Goal: Task Accomplishment & Management: Complete application form

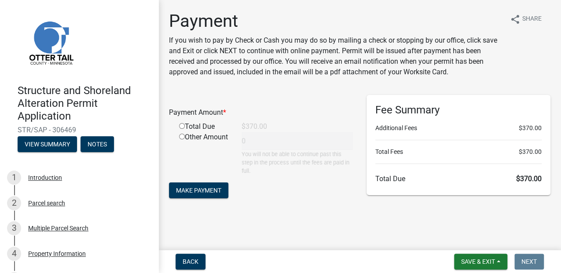
scroll to position [76, 0]
click at [185, 123] on input "radio" at bounding box center [182, 126] width 6 height 6
radio input "true"
type input "370"
click at [210, 190] on span "Make Payment" at bounding box center [198, 190] width 45 height 7
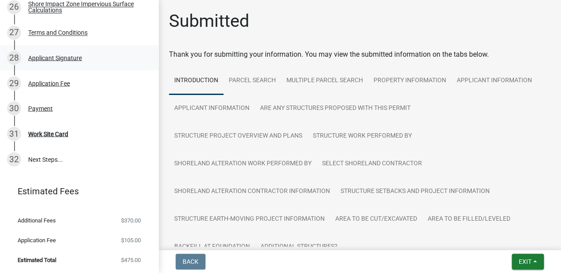
scroll to position [1069, 0]
click at [64, 131] on div "Work Site Card" at bounding box center [48, 134] width 40 height 6
click at [42, 131] on div "Work Site Card" at bounding box center [48, 134] width 40 height 6
drag, startPoint x: 42, startPoint y: 100, endPoint x: 19, endPoint y: 101, distance: 22.9
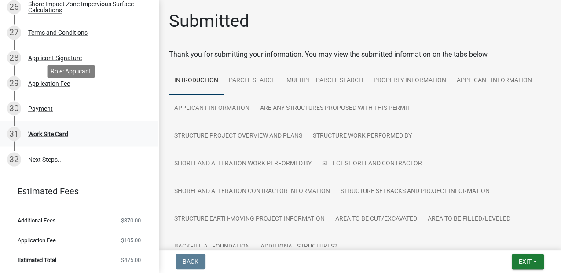
click at [19, 127] on div "31" at bounding box center [14, 134] width 14 height 14
click at [11, 127] on div "31" at bounding box center [14, 134] width 14 height 14
click at [17, 127] on div "31" at bounding box center [14, 134] width 14 height 14
click at [59, 131] on div "Work Site Card" at bounding box center [48, 134] width 40 height 6
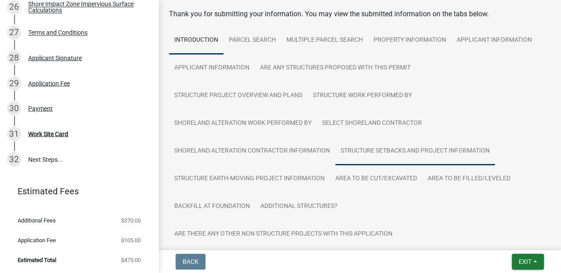
scroll to position [0, 0]
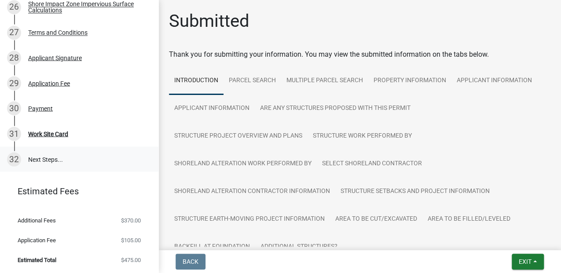
click at [61, 147] on link "32 Next Steps..." at bounding box center [79, 160] width 159 height 26
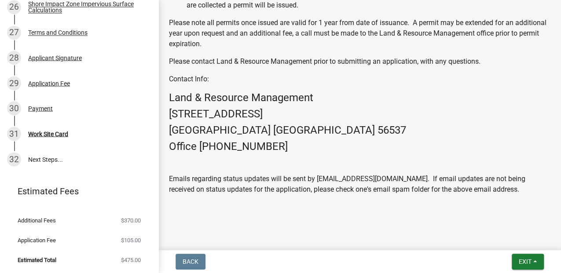
scroll to position [1127, 0]
click at [49, 131] on div "Work Site Card" at bounding box center [48, 134] width 40 height 6
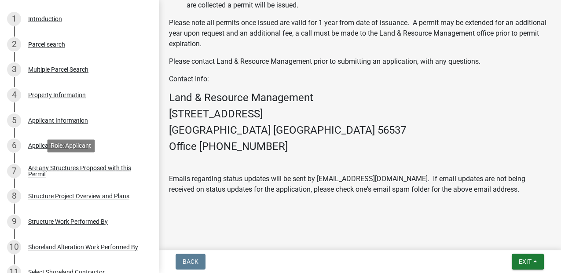
scroll to position [129, 0]
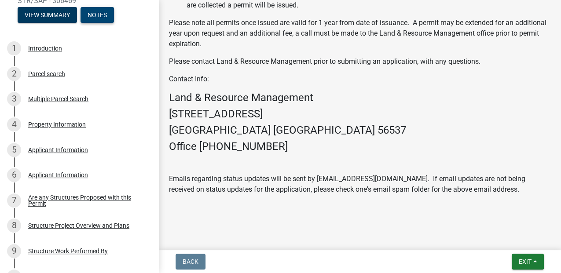
click at [114, 23] on button "Notes" at bounding box center [97, 15] width 33 height 16
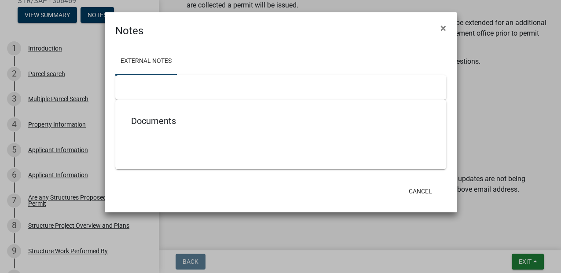
click at [59, 35] on ngb-modal-window "Notes × External Notes Documents Cancel" at bounding box center [280, 136] width 561 height 273
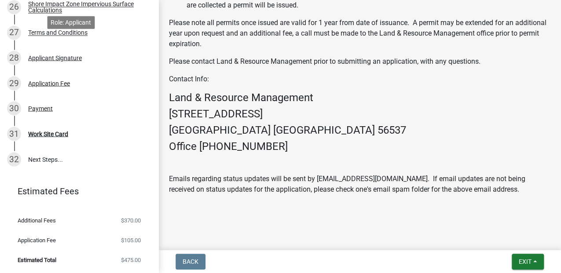
scroll to position [981, 0]
click at [57, 137] on div "Work Site Card" at bounding box center [48, 134] width 40 height 6
click at [47, 137] on div "Work Site Card" at bounding box center [48, 134] width 40 height 6
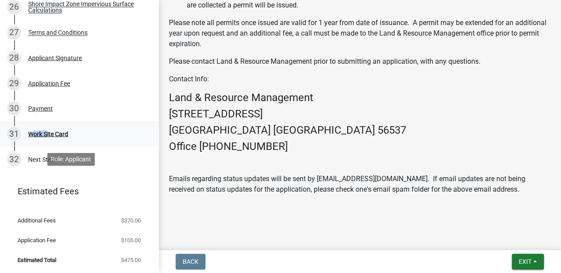
click at [47, 137] on div "Work Site Card" at bounding box center [48, 134] width 40 height 6
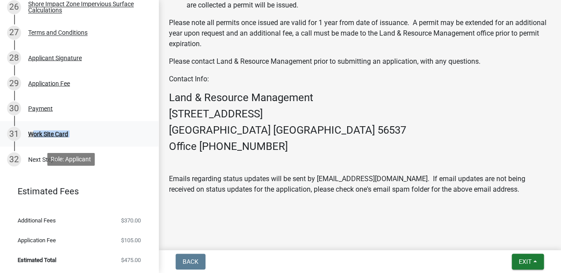
click at [47, 137] on div "Work Site Card" at bounding box center [48, 134] width 40 height 6
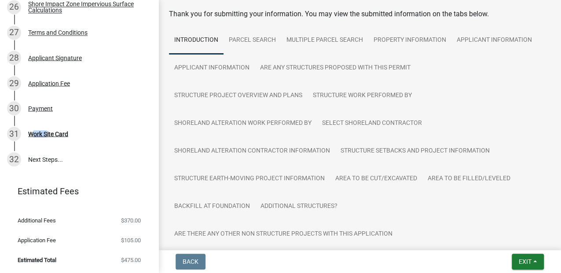
scroll to position [0, 0]
